Goal: Transaction & Acquisition: Purchase product/service

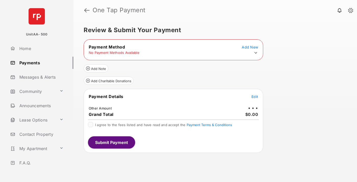
click at [256, 53] on icon at bounding box center [255, 52] width 5 height 5
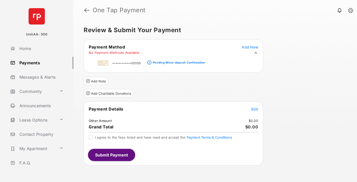
click at [178, 61] on div "Pending Micro-deposit Confirmation" at bounding box center [179, 63] width 52 height 4
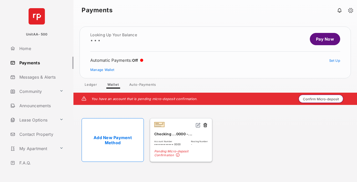
click at [321, 99] on button "Confirm Micro-deposit" at bounding box center [320, 99] width 45 height 8
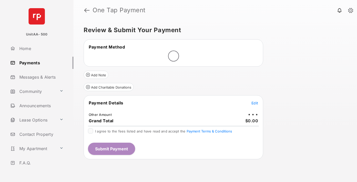
click at [255, 103] on span "Edit" at bounding box center [254, 103] width 7 height 4
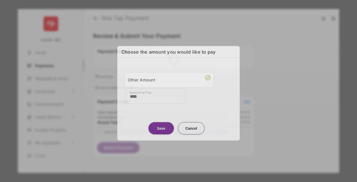
type input "****"
click at [161, 127] on button "Save" at bounding box center [160, 128] width 25 height 12
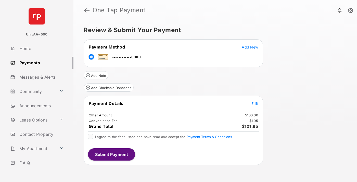
click at [255, 103] on span "Edit" at bounding box center [254, 103] width 7 height 4
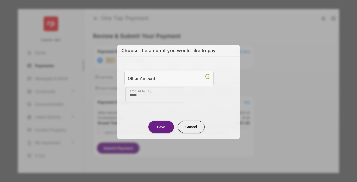
click at [161, 126] on button "Save" at bounding box center [160, 127] width 25 height 12
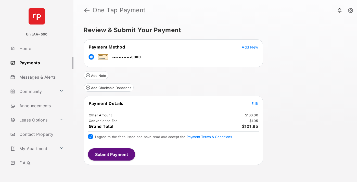
click at [111, 154] on button "Submit Payment" at bounding box center [111, 154] width 47 height 12
